Goal: Task Accomplishment & Management: Manage account settings

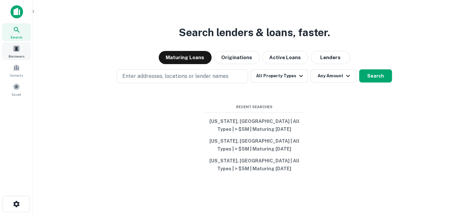
click at [15, 54] on span "Borrowers" at bounding box center [17, 56] width 16 height 5
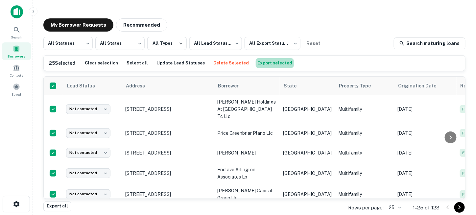
click at [268, 63] on button "Export selected" at bounding box center [275, 63] width 38 height 10
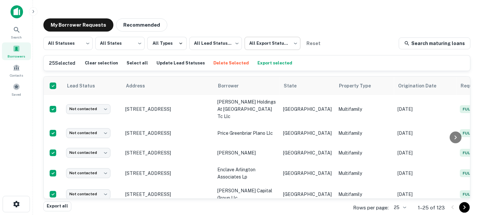
click at [294, 44] on body "Search Borrowers Contacts Saved My Borrower Requests Recommended All Statuses *…" at bounding box center [240, 107] width 481 height 215
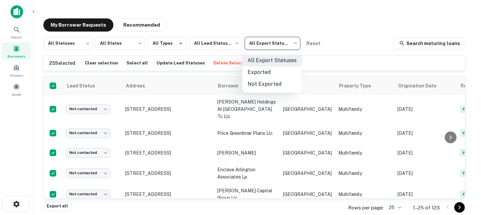
click at [347, 44] on div at bounding box center [240, 107] width 481 height 215
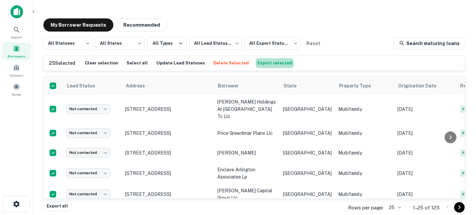
click at [274, 61] on button "Export selected" at bounding box center [275, 63] width 38 height 10
